Goal: Navigation & Orientation: Find specific page/section

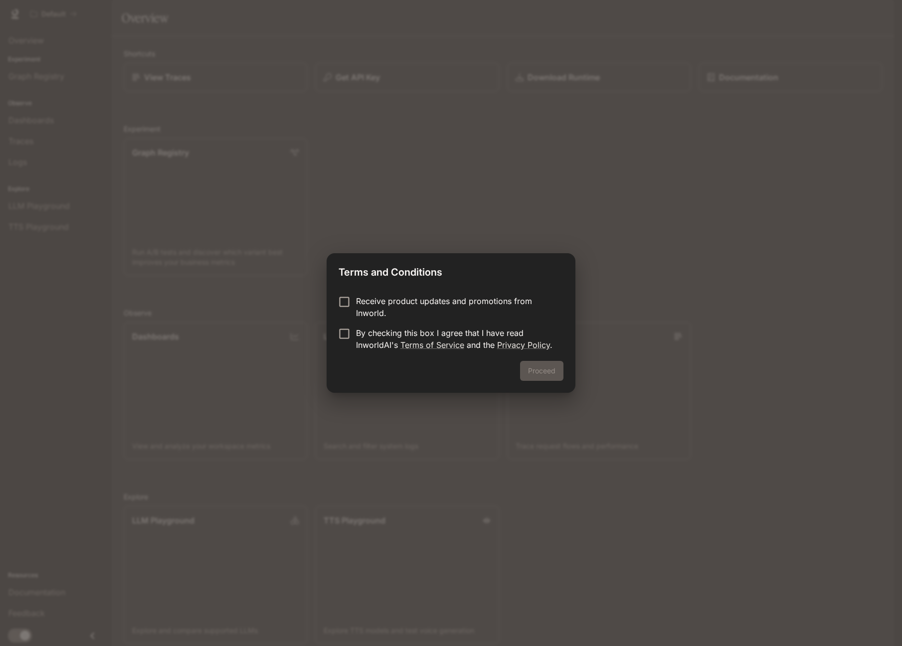
click at [336, 293] on div "Receive product updates and promotions from Inworld. By checking this box I agr…" at bounding box center [451, 324] width 248 height 74
click at [547, 377] on button "Proceed" at bounding box center [541, 371] width 43 height 20
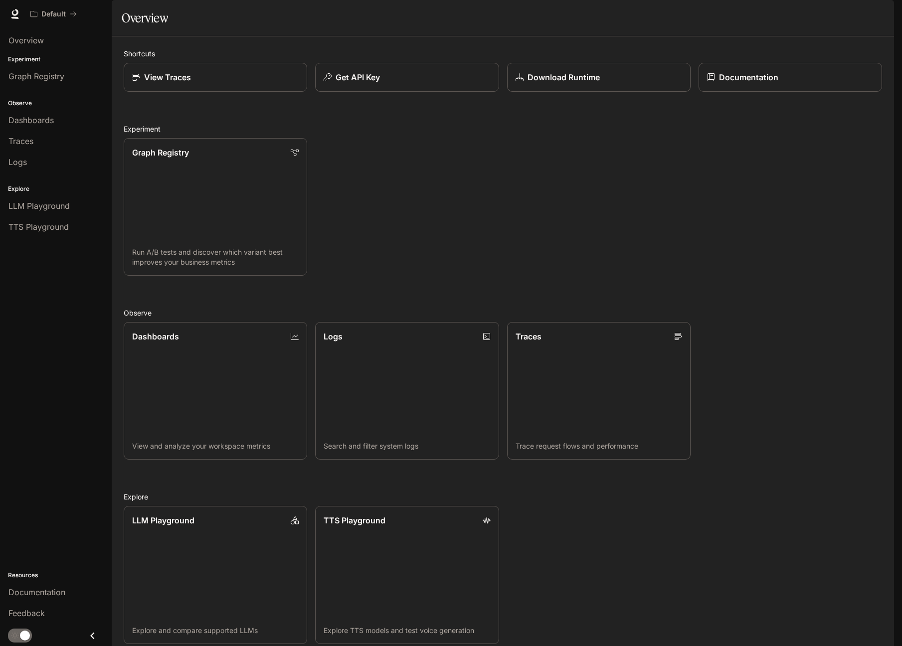
click at [490, 259] on div "Graph Registry Run A/B tests and discover which variant best improves your busi…" at bounding box center [499, 203] width 766 height 146
click at [254, 348] on link "Dashboards View and analyze your workspace metrics" at bounding box center [215, 391] width 185 height 139
